Goal: Use online tool/utility: Utilize a website feature to perform a specific function

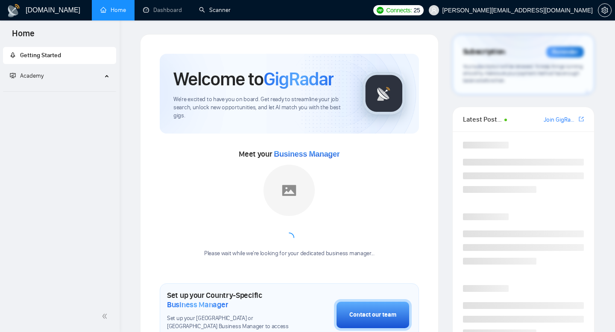
click at [212, 20] on li "Scanner" at bounding box center [214, 10] width 49 height 20
click at [214, 14] on link "Scanner" at bounding box center [215, 9] width 32 height 7
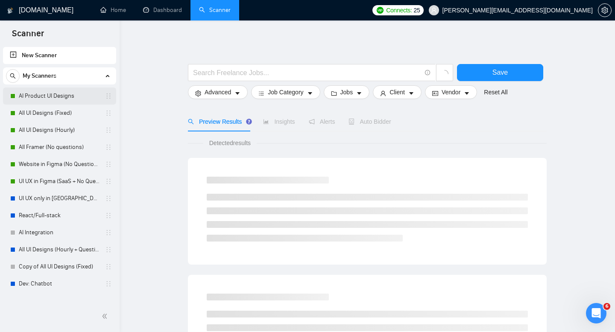
click at [53, 92] on link "AI Product UI Designs" at bounding box center [59, 95] width 81 height 17
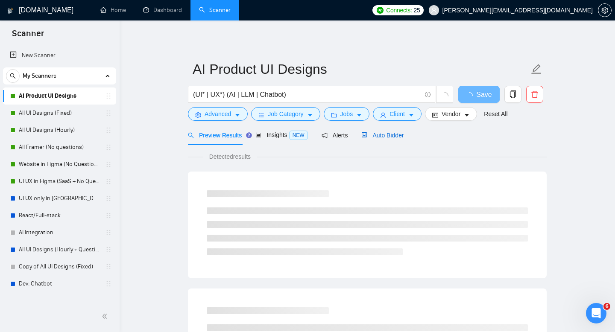
click at [385, 132] on span "Auto Bidder" at bounding box center [382, 135] width 42 height 7
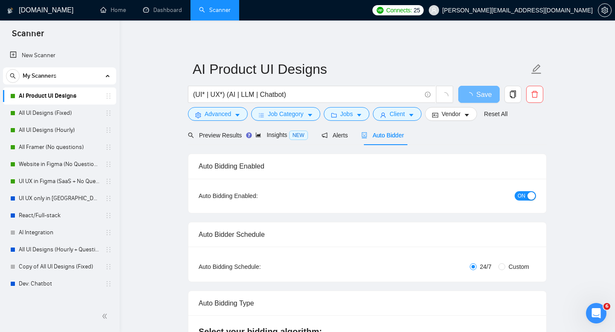
checkbox input "true"
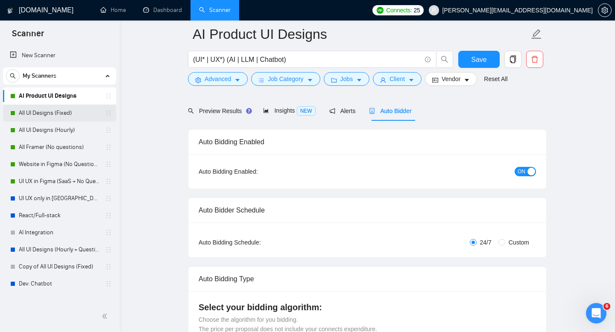
scroll to position [55, 0]
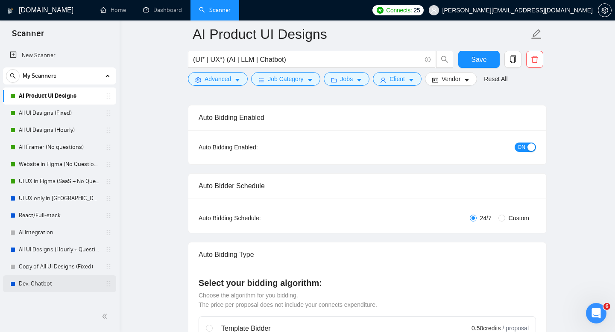
click at [35, 283] on link "Dev: Chatbot" at bounding box center [59, 283] width 81 height 17
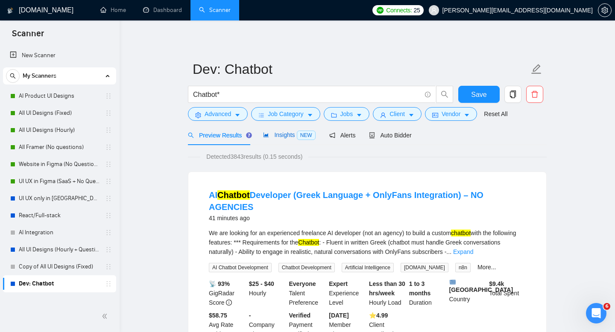
click at [290, 138] on span "Insights NEW" at bounding box center [289, 134] width 52 height 7
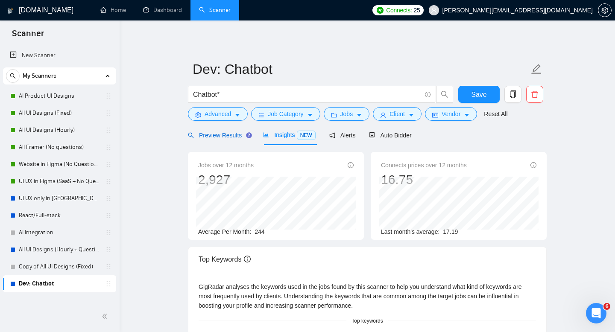
click at [226, 135] on span "Preview Results" at bounding box center [218, 135] width 61 height 7
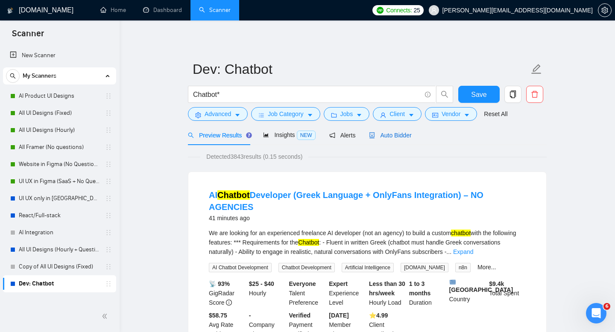
click at [405, 134] on span "Auto Bidder" at bounding box center [390, 135] width 42 height 7
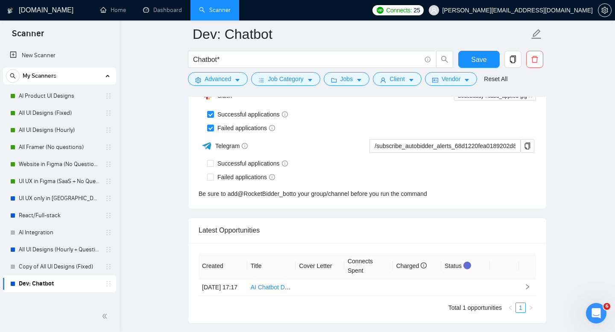
scroll to position [2141, 0]
